Goal: Check status: Check status

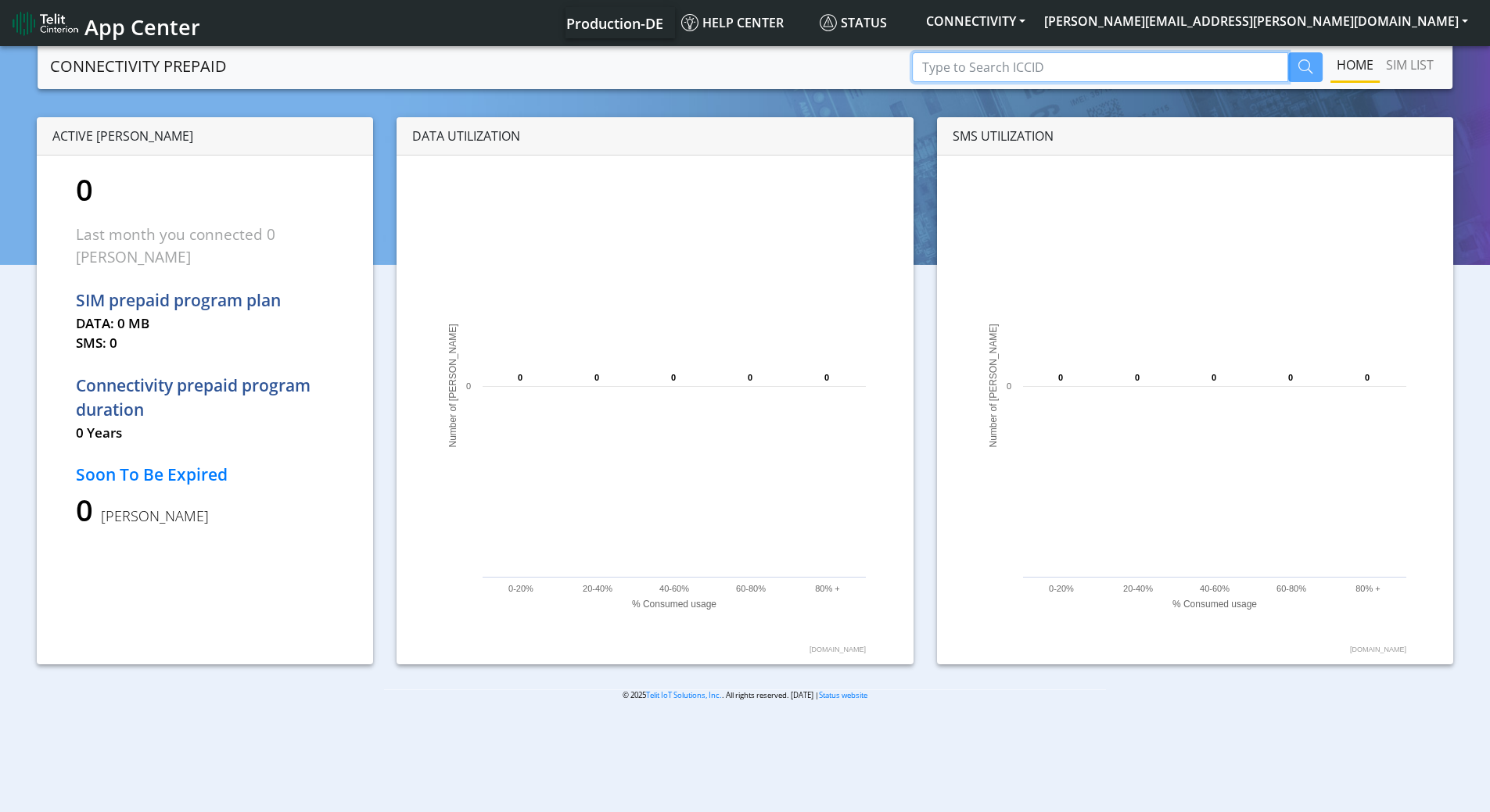
click at [1050, 67] on input "Type to Search ICCID" at bounding box center [1099, 67] width 376 height 29
paste input "89358151000026880032"
type input "89358151000026880032"
click at [1300, 67] on icon "button" at bounding box center [1305, 67] width 14 height 14
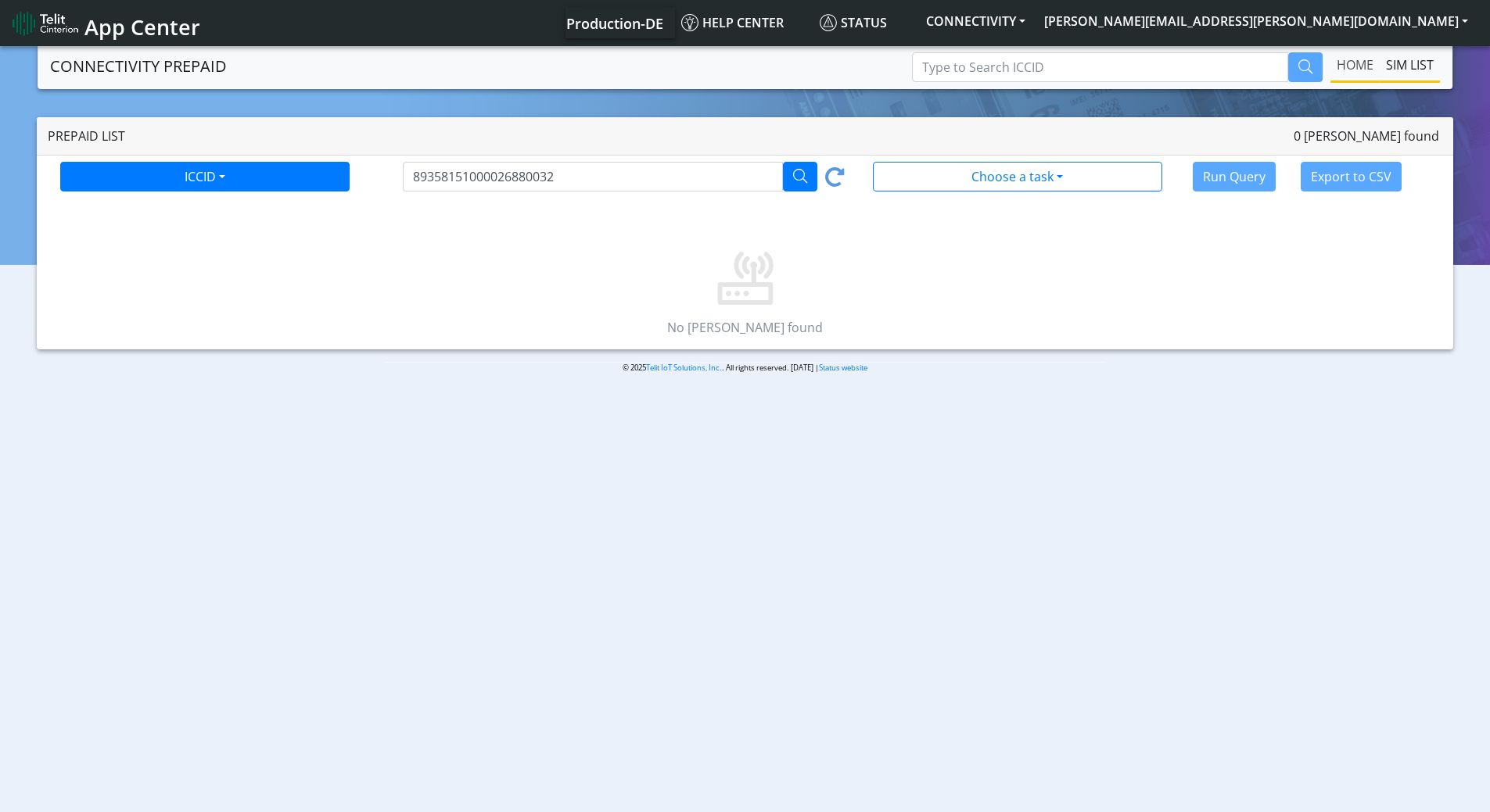
click at [1354, 72] on link "Home" at bounding box center [1354, 65] width 49 height 31
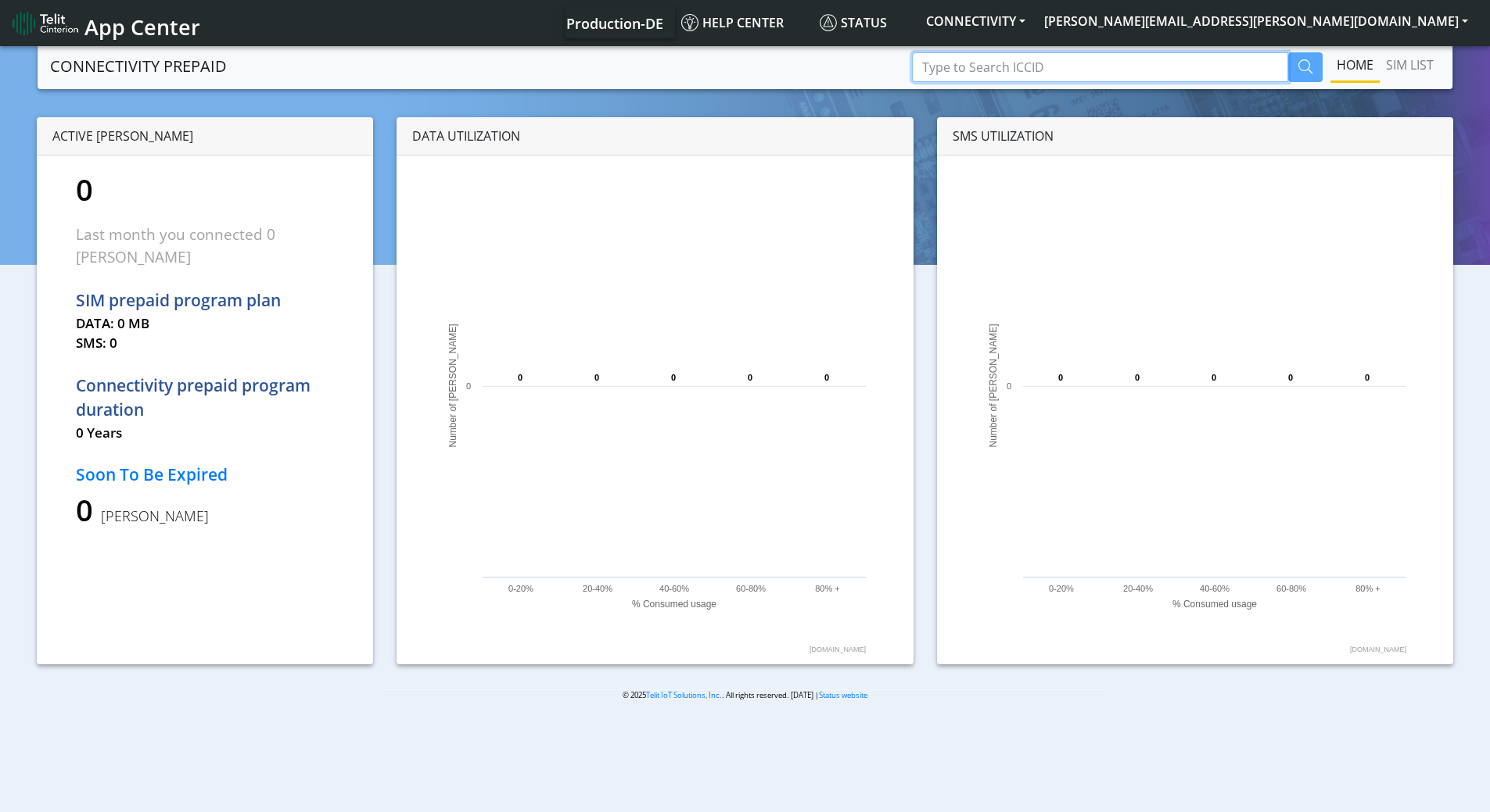
click at [1022, 69] on input "Type to Search ICCID" at bounding box center [1099, 67] width 376 height 29
paste input "89358151000026880032"
type input "89358151000026880032"
click at [1307, 68] on icon "button" at bounding box center [1305, 67] width 14 height 14
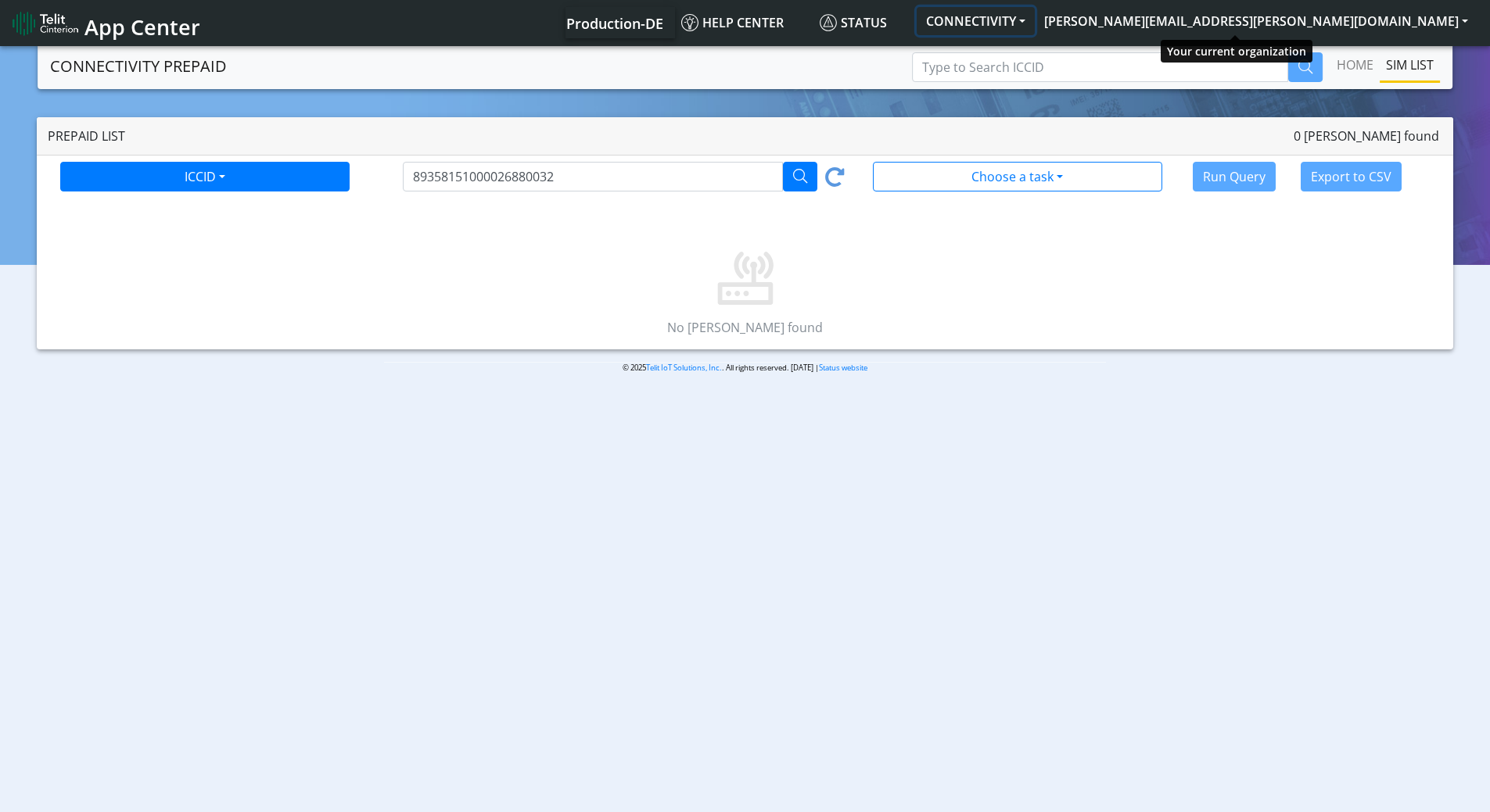
click at [1034, 27] on button "CONNECTIVITY" at bounding box center [975, 21] width 118 height 28
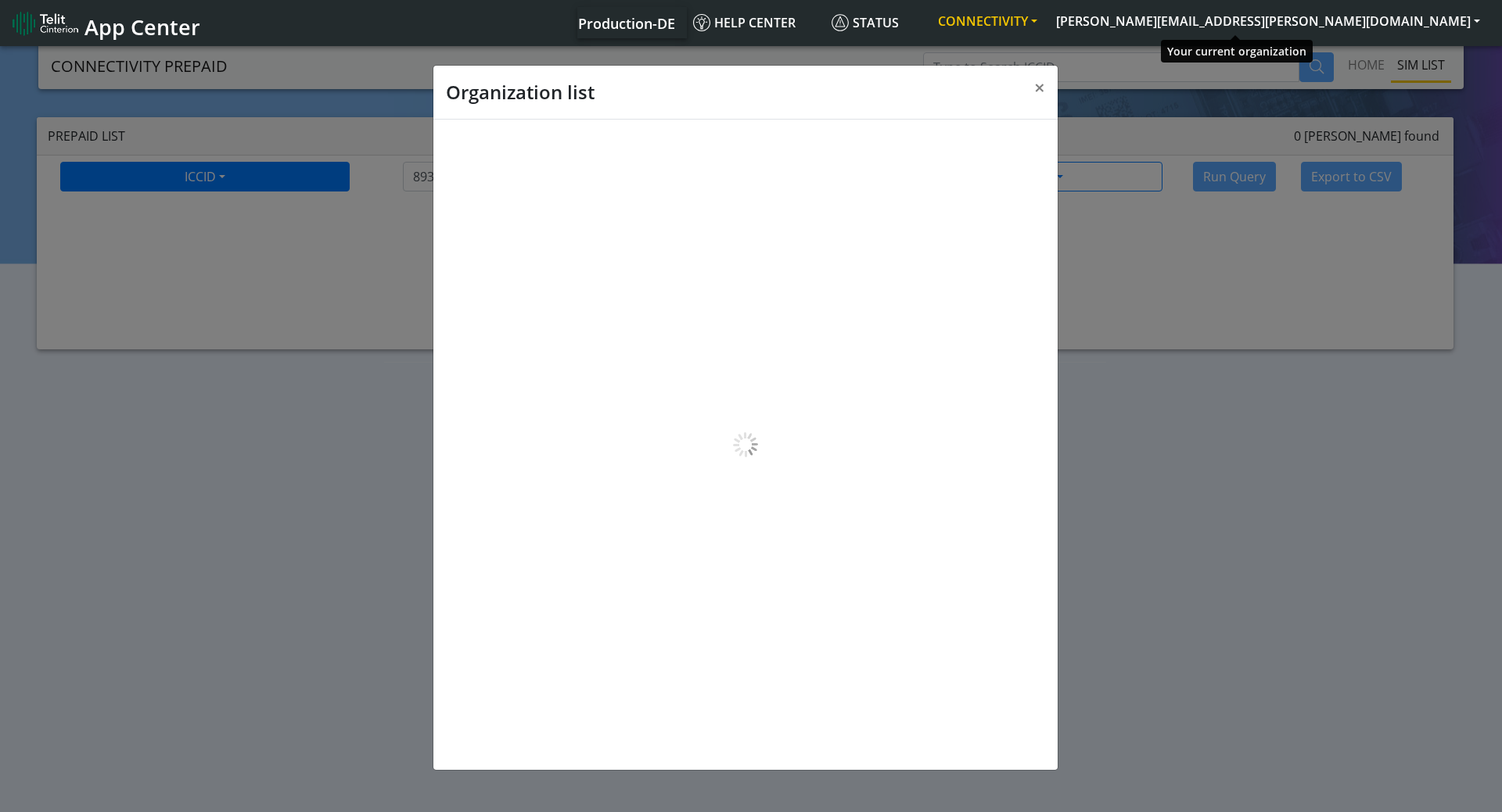
scroll to position [6, 0]
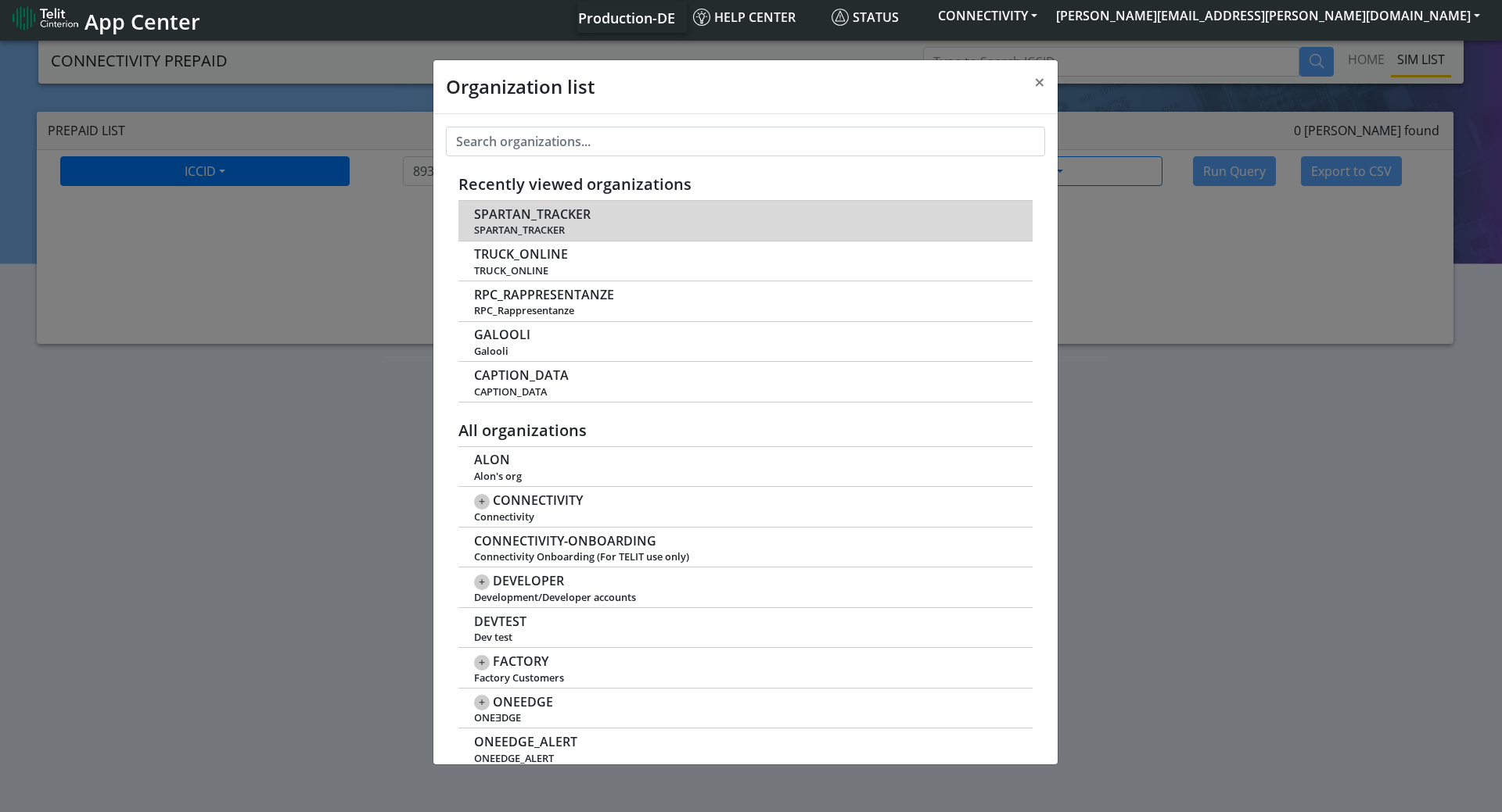
click at [497, 231] on span "SPARTAN_TRACKER" at bounding box center [744, 230] width 541 height 12
click at [509, 218] on span "SPARTAN_TRACKER" at bounding box center [531, 214] width 117 height 15
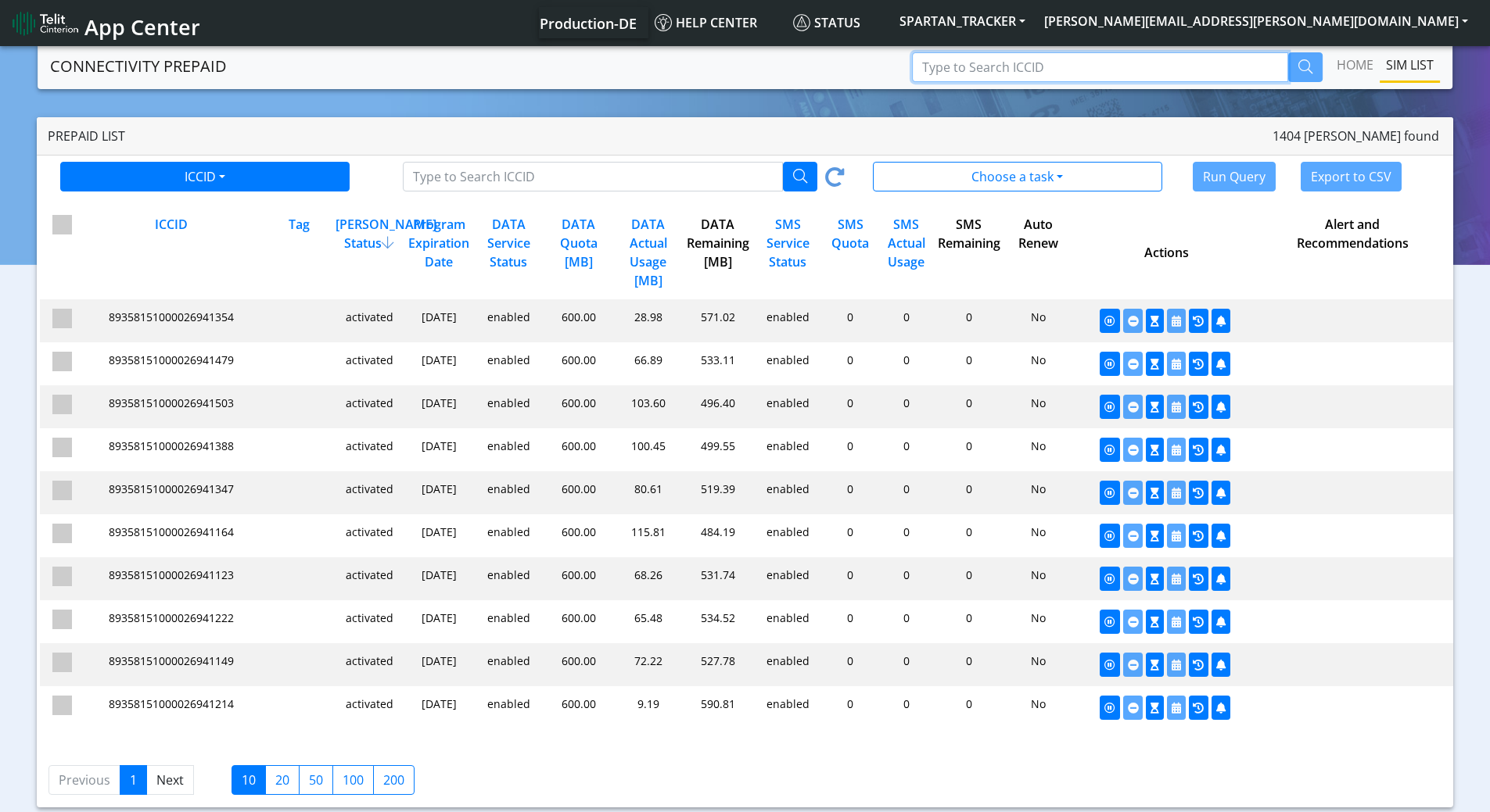
click at [1121, 63] on input "Type to Search ICCID" at bounding box center [1099, 67] width 376 height 29
paste input "89358151000026880032"
type input "89358151000026880032"
click at [1305, 61] on icon "button" at bounding box center [1305, 67] width 14 height 14
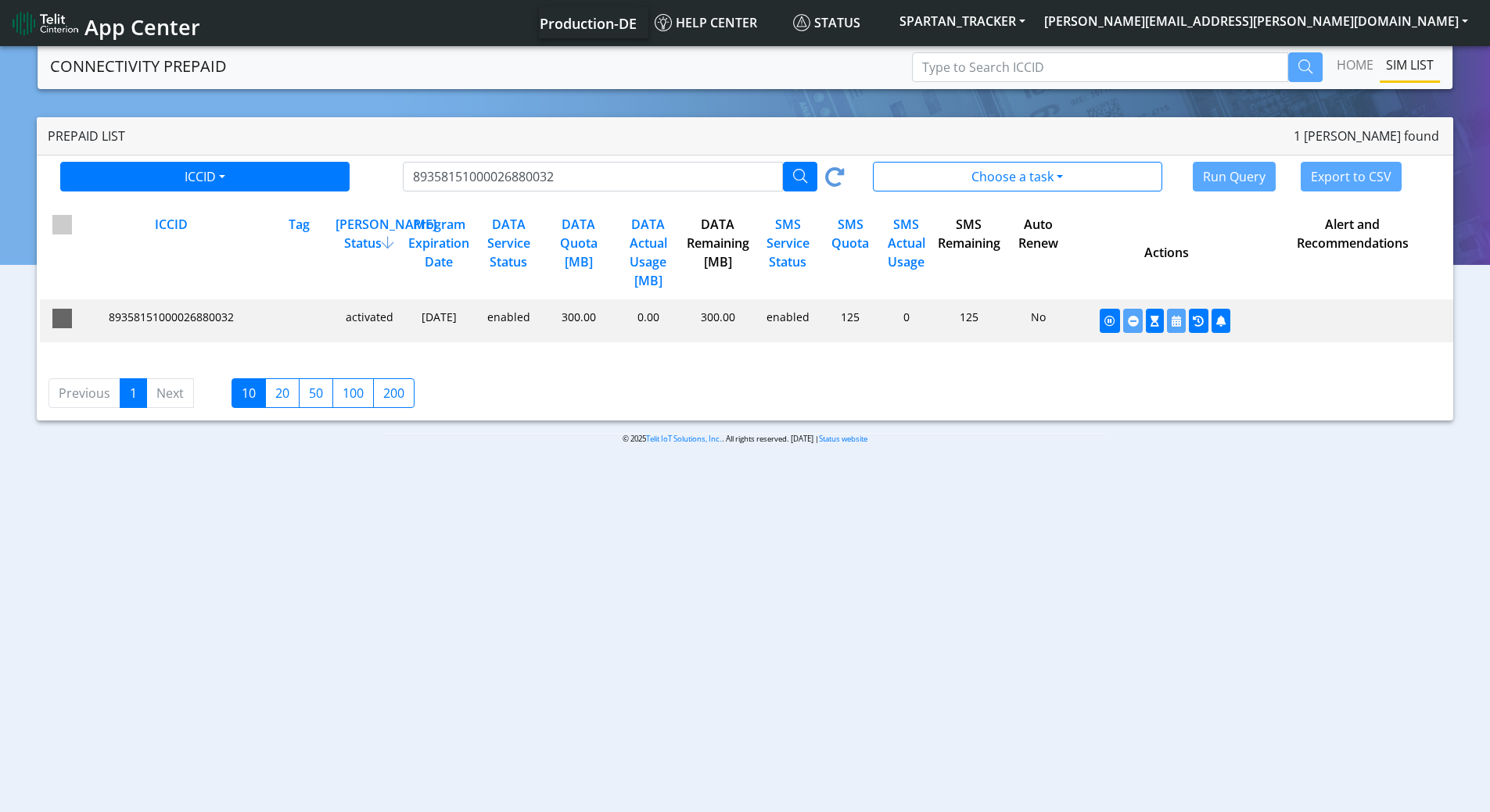
click at [65, 319] on span at bounding box center [62, 318] width 20 height 20
click at [80, 319] on input "checkbox" at bounding box center [84, 313] width 10 height 10
click at [65, 319] on span at bounding box center [62, 318] width 20 height 20
click at [80, 319] on input "checkbox" at bounding box center [84, 313] width 10 height 10
checkbox input "false"
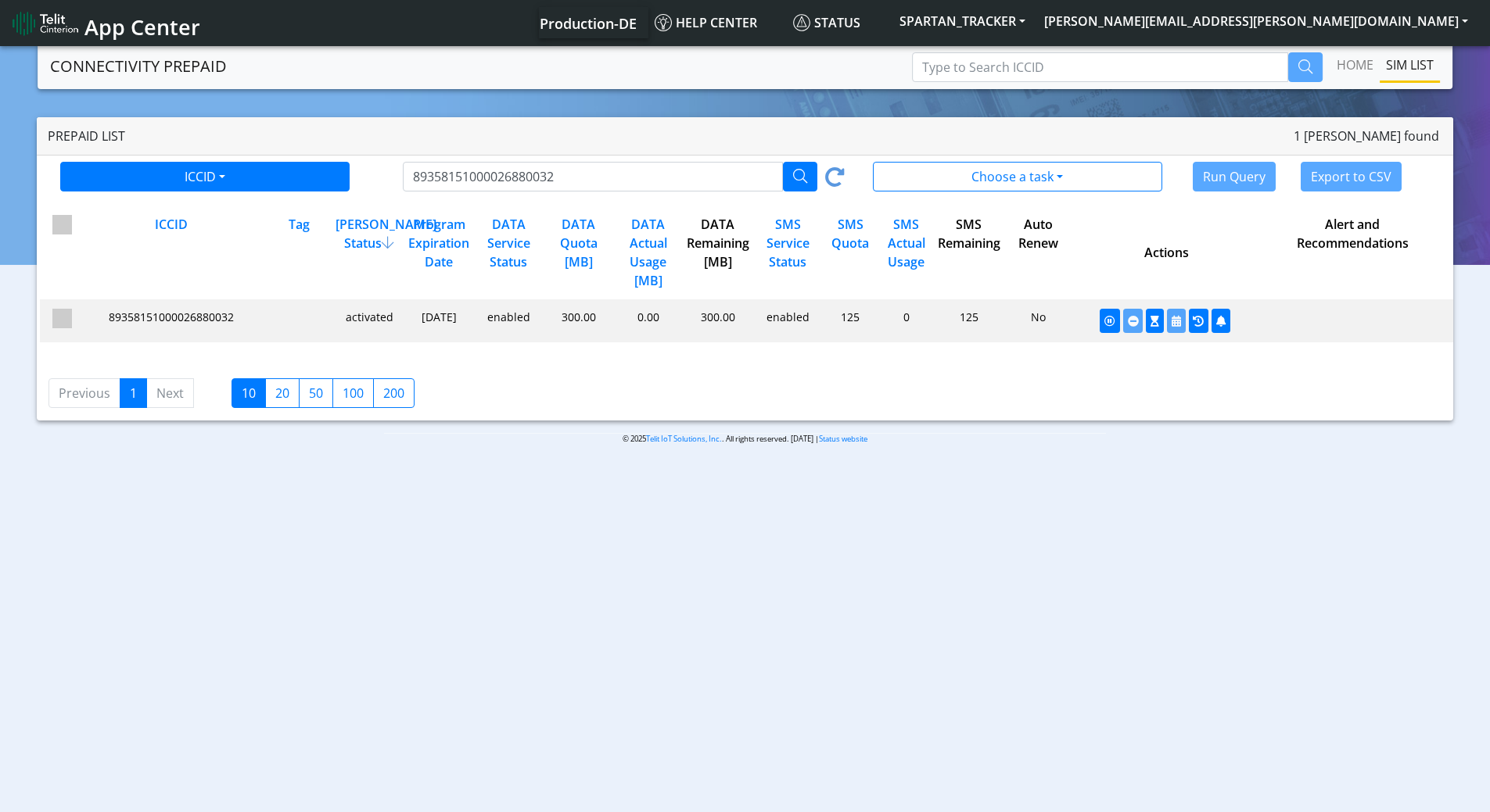
click at [1105, 170] on div "Run Query Export to CSV" at bounding box center [1277, 177] width 351 height 29
click at [1063, 176] on button "Choose a task" at bounding box center [1017, 177] width 290 height 29
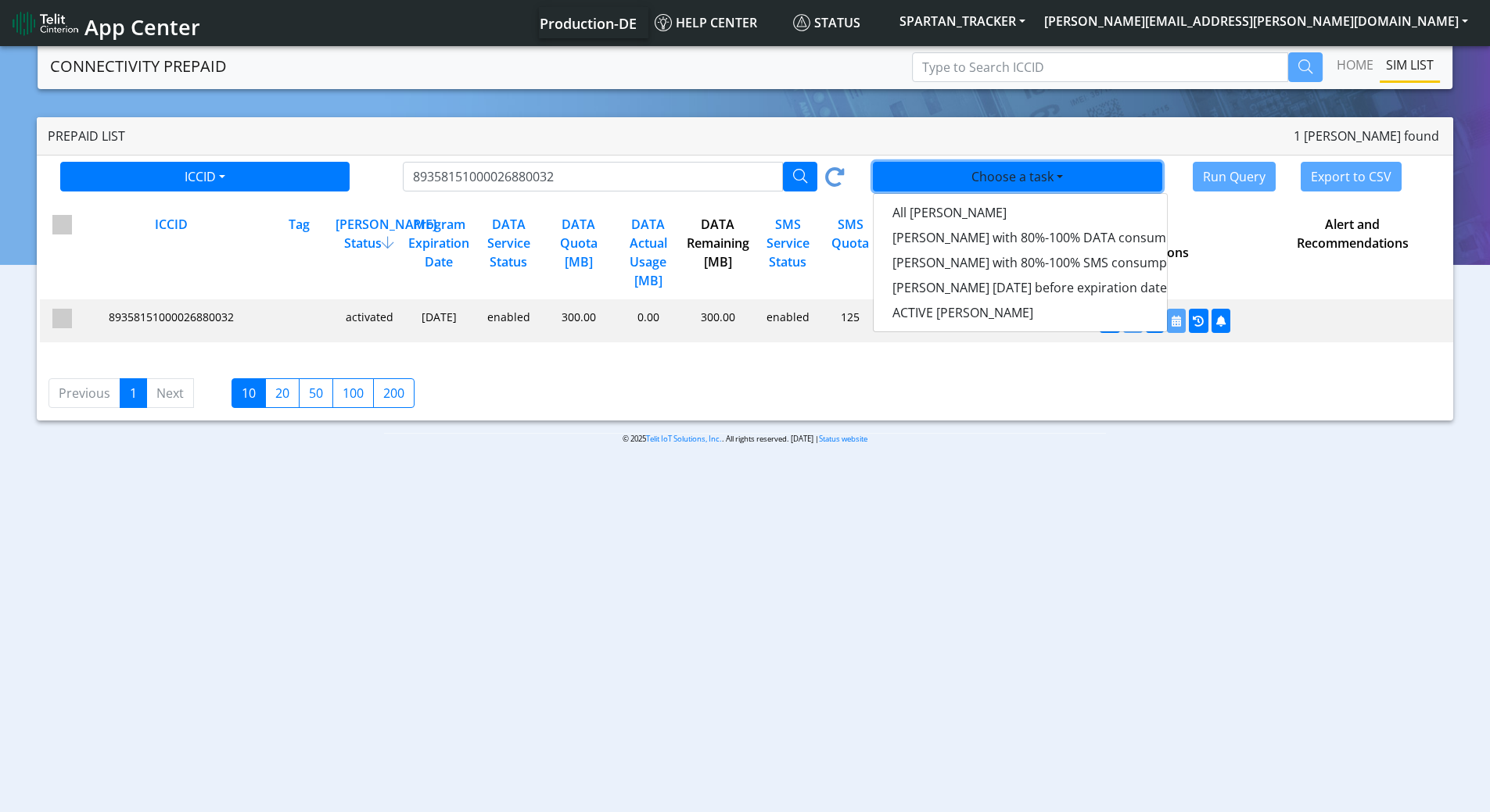
click at [1168, 581] on body "App Center Production-DE Help center Status SPARTAN_TRACKER michael.schab@telit…" at bounding box center [745, 430] width 1490 height 775
